Goal: Task Accomplishment & Management: Use online tool/utility

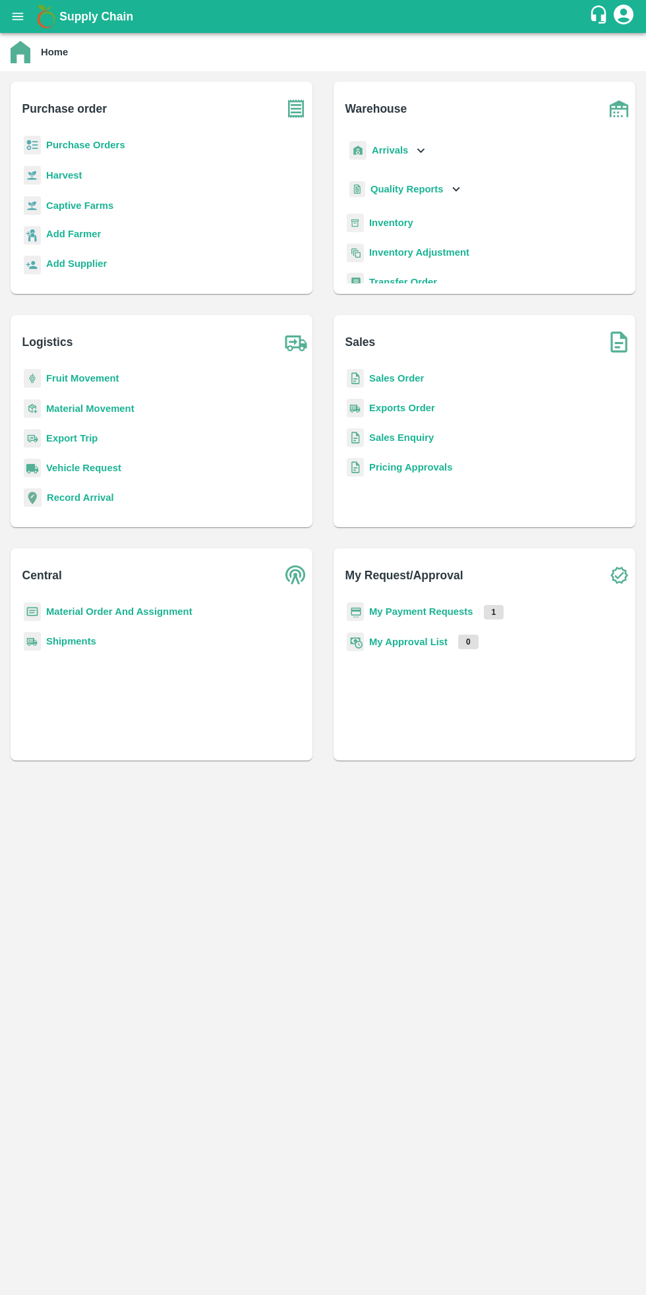
click at [17, 16] on icon "open drawer" at bounding box center [18, 16] width 11 height 7
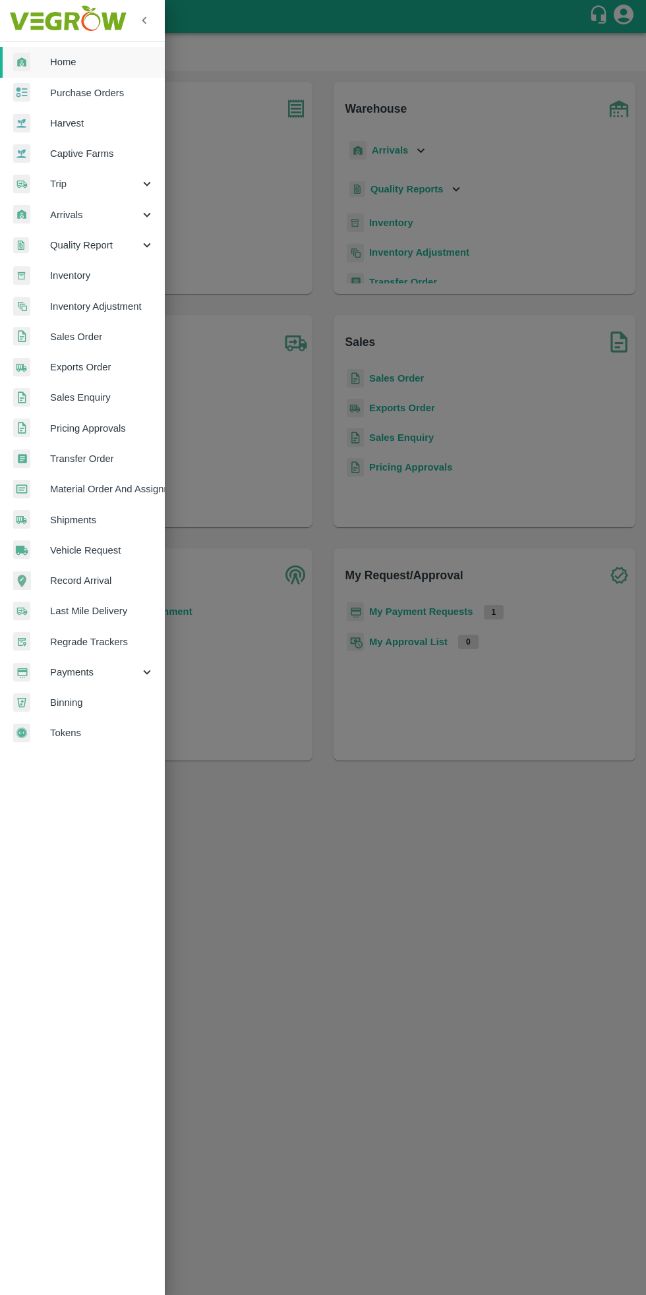
click at [413, 900] on div at bounding box center [323, 647] width 646 height 1295
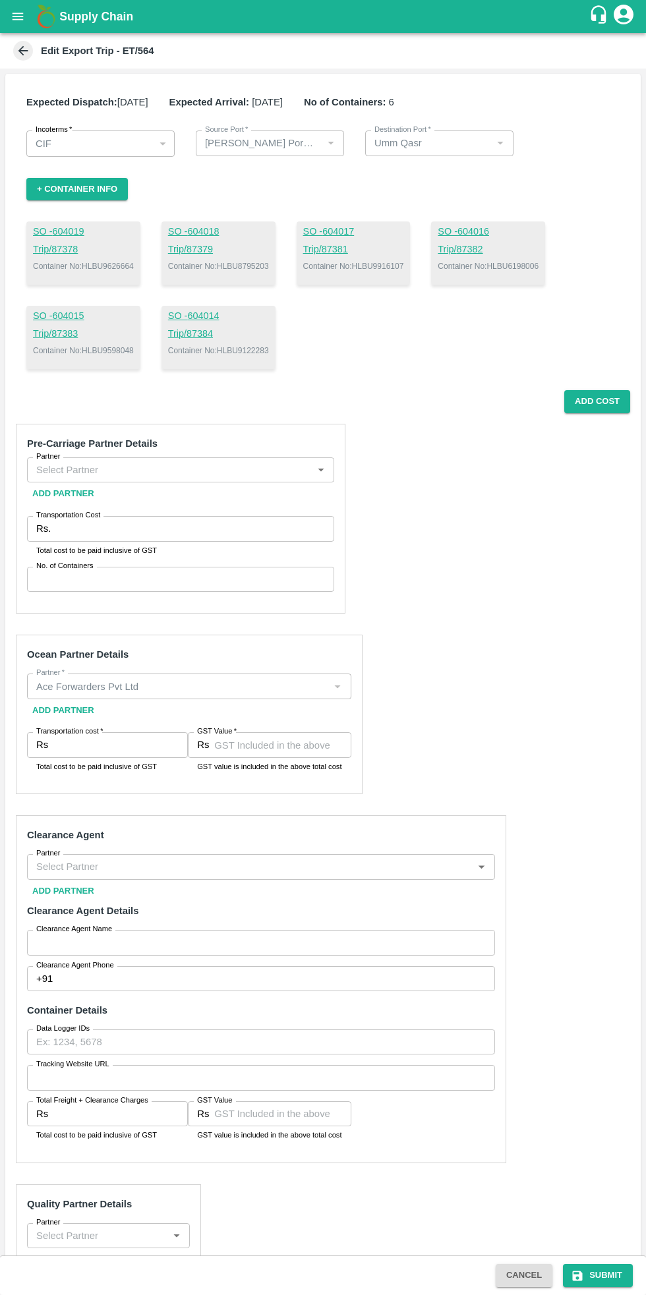
scroll to position [3, 0]
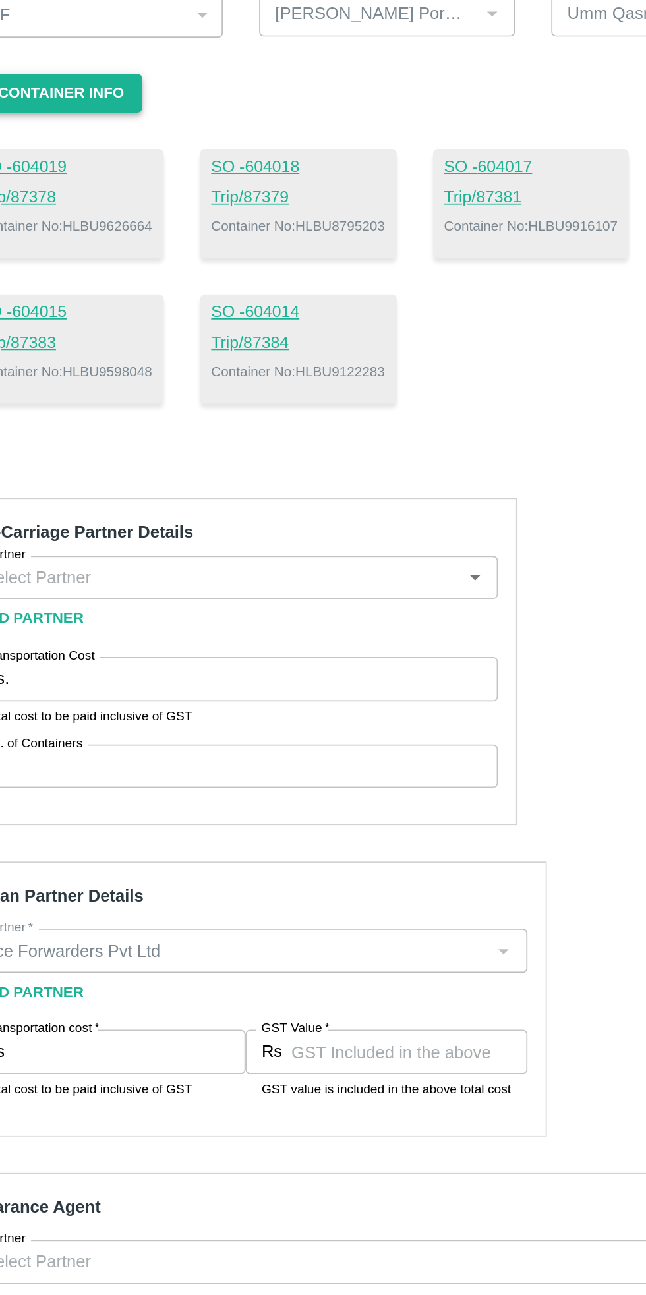
click at [94, 187] on button "+ Container Info" at bounding box center [77, 186] width 102 height 23
type textarea "HLXU8795203"
